Goal: Task Accomplishment & Management: Manage account settings

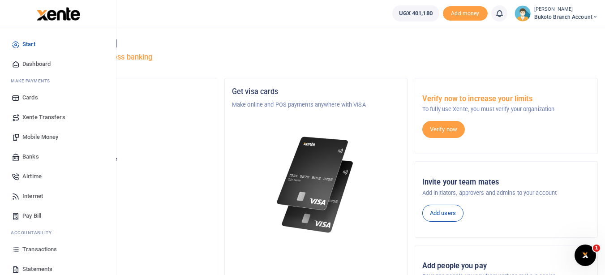
click at [37, 267] on span "Statements" at bounding box center [37, 269] width 30 height 9
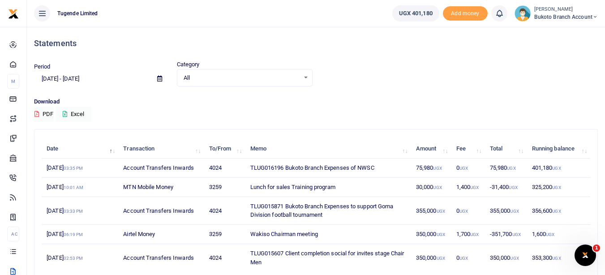
scroll to position [18, 0]
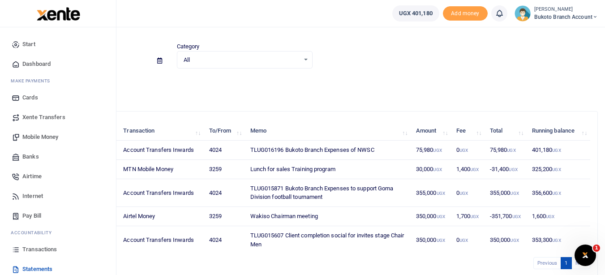
click at [41, 252] on span "Transactions" at bounding box center [39, 249] width 34 height 9
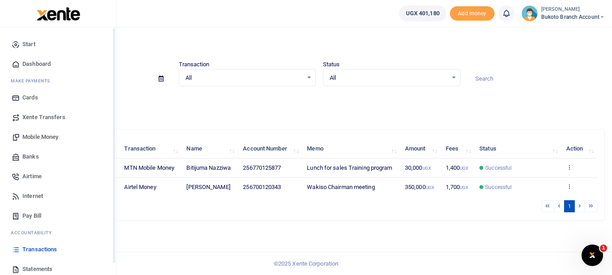
click at [20, 268] on icon at bounding box center [16, 269] width 8 height 8
